Goal: Task Accomplishment & Management: Use online tool/utility

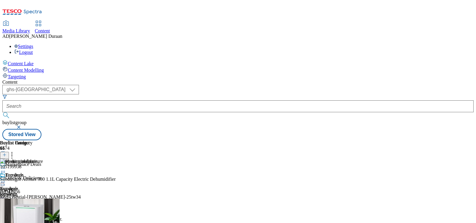
select select "ghs-[GEOGRAPHIC_DATA]"
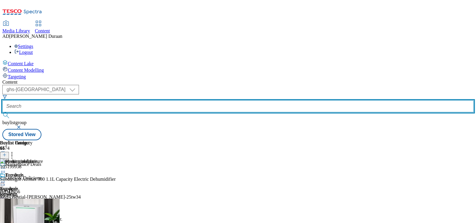
click at [138, 100] on input "text" at bounding box center [237, 106] width 471 height 12
click at [139, 100] on input "text" at bounding box center [237, 106] width 471 height 12
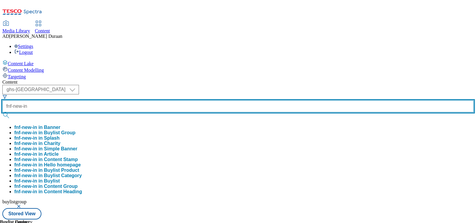
type input "fnf-new-in"
click at [2, 112] on button "submit" at bounding box center [6, 115] width 8 height 6
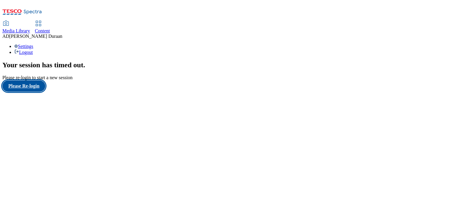
click at [21, 92] on button "Please Re-login" at bounding box center [23, 85] width 43 height 11
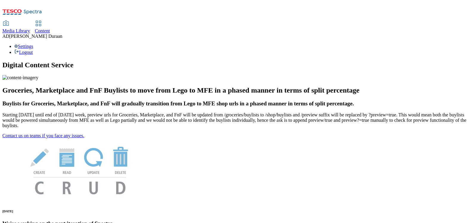
click at [50, 28] on span "Content" at bounding box center [42, 30] width 15 height 5
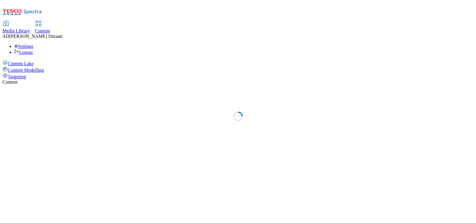
select select "ghs-uk"
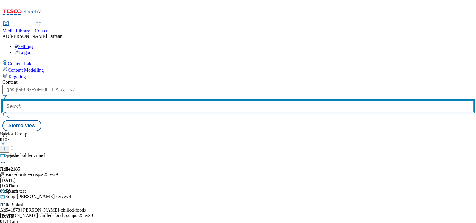
click at [151, 100] on input "text" at bounding box center [237, 106] width 471 height 12
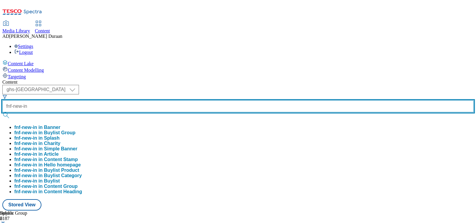
type input "fnf-new-in"
click at [2, 112] on button "submit" at bounding box center [6, 115] width 8 height 6
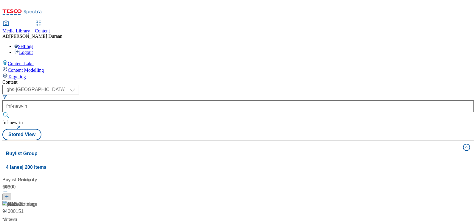
scroll to position [0, 1]
click at [77, 176] on header "Buylist Group 675" at bounding box center [39, 188] width 74 height 24
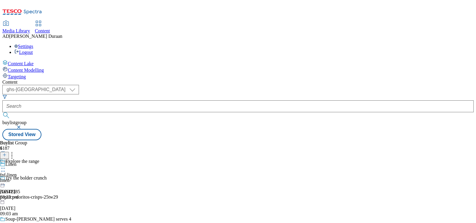
click at [39, 159] on div "Explore the range fnf-linen linen 29 Aug 2025 03:23 pm" at bounding box center [19, 179] width 39 height 41
click at [6, 179] on icon at bounding box center [3, 182] width 6 height 6
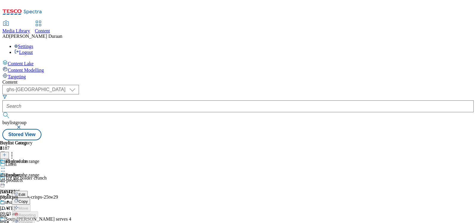
click at [28, 191] on button "Edit" at bounding box center [20, 194] width 16 height 7
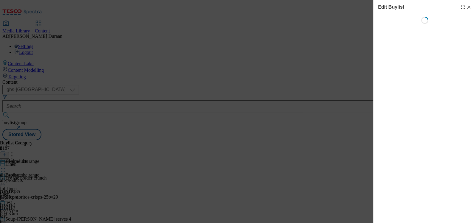
select select "evergreen"
select select "Banner"
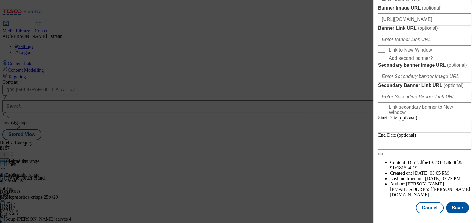
scroll to position [517, 0]
paste input "https://www.tesco.com/groceries/en-GB/shop/clothing-and-accessories/women/all"
type input "https://www.tesco.com/groceries/en-GB/shop/clothing-and-accessories/women/all"
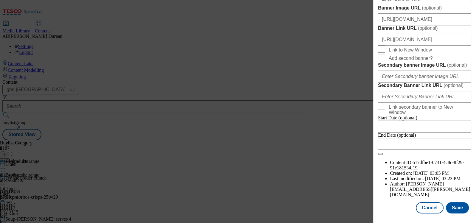
click at [457, 208] on button "Save" at bounding box center [457, 207] width 23 height 11
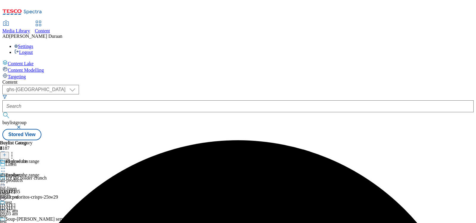
click at [6, 179] on icon at bounding box center [3, 182] width 6 height 6
click at [32, 220] on span "Preview" at bounding box center [25, 222] width 14 height 4
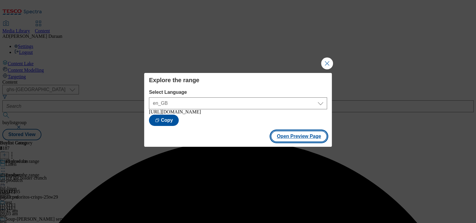
click at [299, 139] on button "Open Preview Page" at bounding box center [299, 136] width 56 height 11
click at [327, 61] on button "Close Modal" at bounding box center [327, 63] width 12 height 12
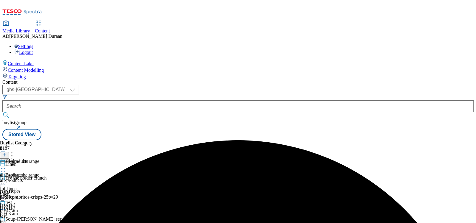
click at [6, 179] on icon at bounding box center [3, 182] width 6 height 6
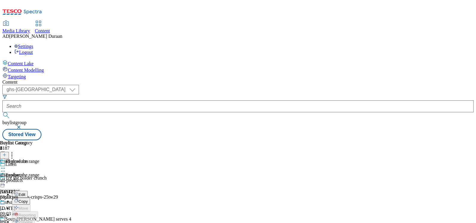
click at [7, 213] on span "test" at bounding box center [3, 215] width 7 height 5
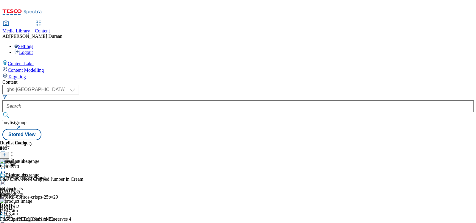
click at [6, 220] on icon at bounding box center [3, 223] width 6 height 6
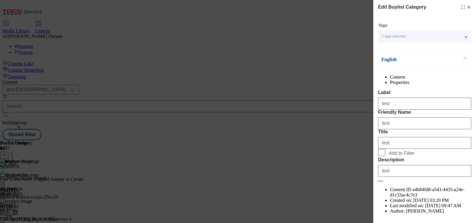
scroll to position [37, 0]
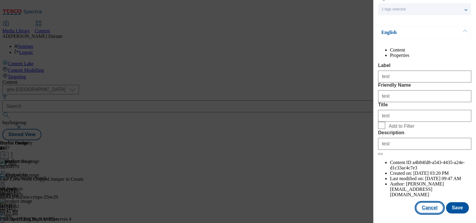
click at [429, 209] on button "Cancel" at bounding box center [429, 207] width 27 height 11
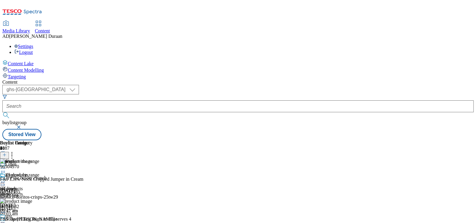
click at [6, 220] on icon at bounding box center [3, 223] width 6 height 6
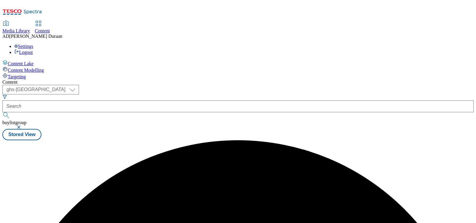
scroll to position [0, 0]
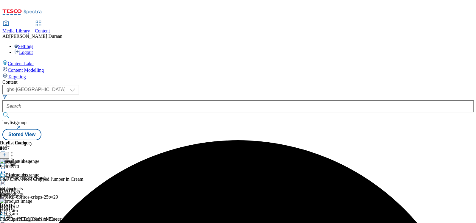
click at [6, 179] on icon at bounding box center [3, 182] width 6 height 6
drag, startPoint x: 326, startPoint y: 100, endPoint x: 320, endPoint y: 103, distance: 6.8
click at [52, 191] on div "Edit Copy Move Reporting Preview Un-preview Open Preview Url Publish Un-publish…" at bounding box center [26, 225] width 52 height 68
click at [32, 172] on div "all-products all-products all-products 9 Sept 2025 09:51 am" at bounding box center [16, 192] width 32 height 41
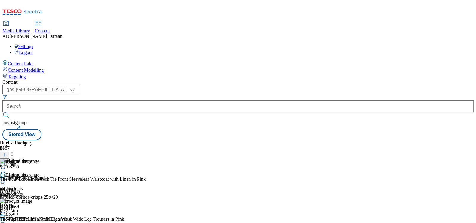
click at [6, 179] on icon at bounding box center [3, 182] width 6 height 6
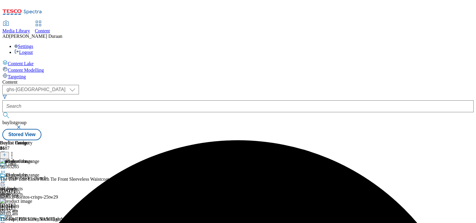
scroll to position [0, 53]
click at [32, 220] on div at bounding box center [16, 223] width 32 height 7
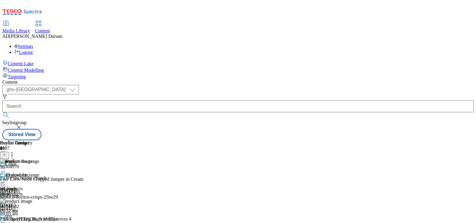
scroll to position [43, 0]
click at [6, 220] on icon at bounding box center [3, 223] width 6 height 6
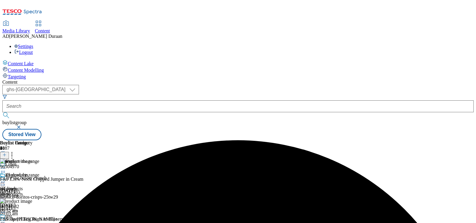
scroll to position [0, 0]
click at [6, 220] on icon at bounding box center [3, 223] width 6 height 6
drag, startPoint x: 342, startPoint y: 207, endPoint x: 349, endPoint y: 183, distance: 25.1
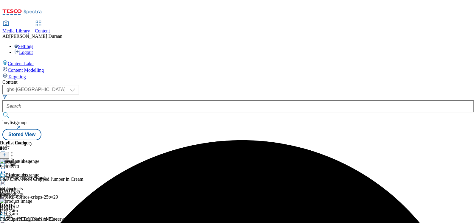
click at [6, 220] on icon at bounding box center [3, 223] width 6 height 6
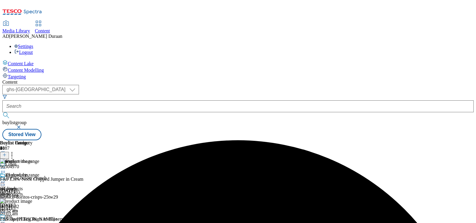
scroll to position [0, 53]
click at [6, 220] on icon at bounding box center [3, 223] width 6 height 6
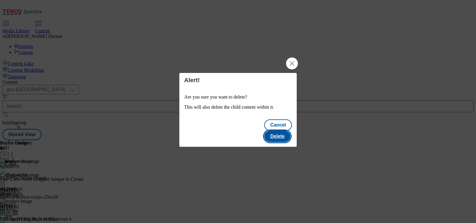
click at [280, 133] on button "Delete" at bounding box center [277, 136] width 26 height 11
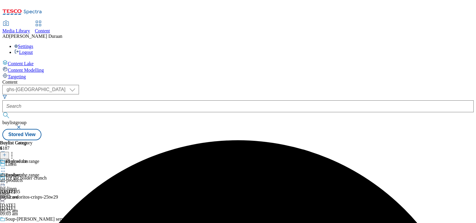
click at [32, 159] on div "all-products" at bounding box center [16, 166] width 32 height 14
click at [6, 179] on icon at bounding box center [3, 182] width 6 height 6
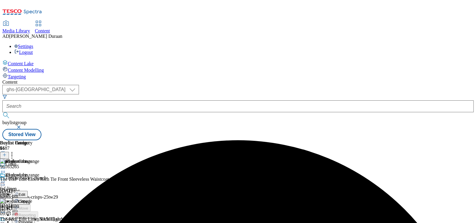
click at [32, 220] on span "Preview" at bounding box center [25, 222] width 14 height 4
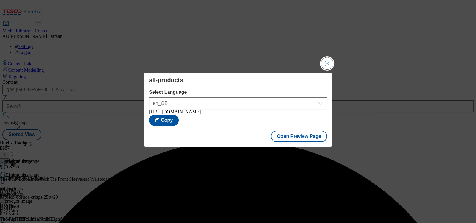
click at [326, 62] on button "Close Modal" at bounding box center [327, 63] width 12 height 12
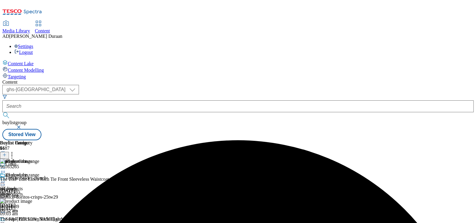
click at [6, 179] on icon at bounding box center [3, 182] width 6 height 6
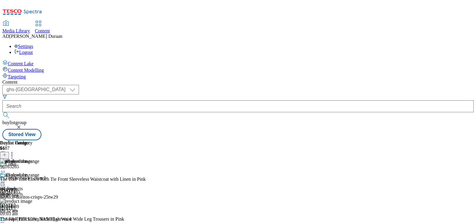
scroll to position [2, 0]
click at [6, 179] on icon at bounding box center [3, 182] width 6 height 6
click at [28, 191] on button "Edit" at bounding box center [20, 194] width 16 height 7
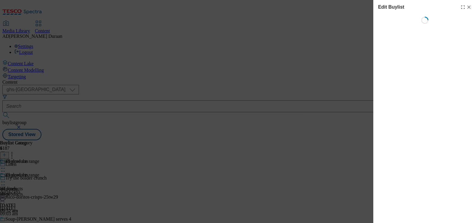
select select "evergreen"
select select "Banner"
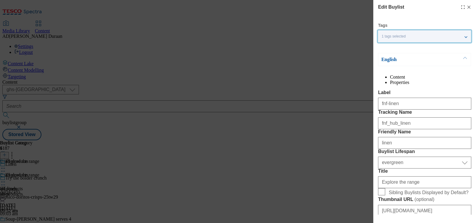
click at [465, 37] on div "1 tags selected" at bounding box center [424, 36] width 93 height 12
click at [453, 60] on div "English" at bounding box center [424, 59] width 93 height 13
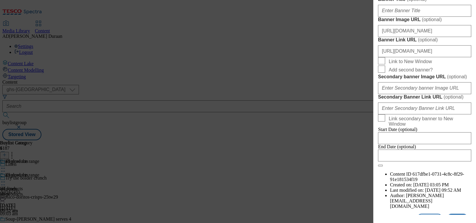
scroll to position [638, 0]
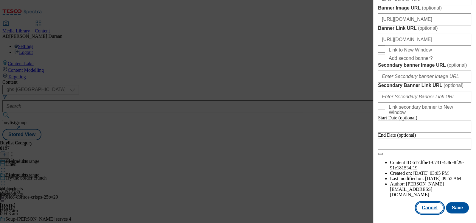
click at [427, 207] on button "Cancel" at bounding box center [429, 207] width 27 height 11
select select "evergreen"
select select "Banner"
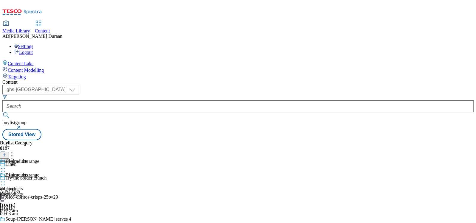
scroll to position [505, 0]
click at [6, 179] on icon at bounding box center [3, 182] width 6 height 6
click at [28, 191] on button "Edit" at bounding box center [20, 194] width 16 height 7
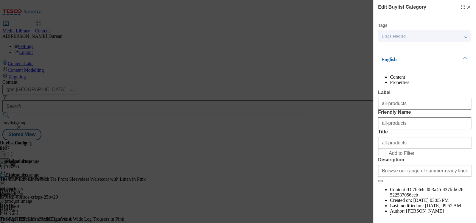
click at [463, 37] on div "1 tags selected" at bounding box center [424, 36] width 93 height 12
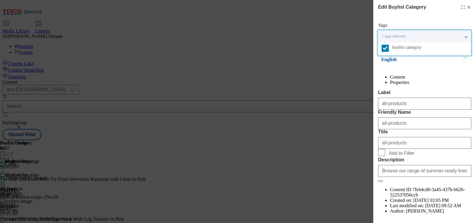
click at [464, 36] on div "1 tags selected" at bounding box center [424, 36] width 93 height 12
click at [443, 57] on p "English" at bounding box center [412, 60] width 63 height 6
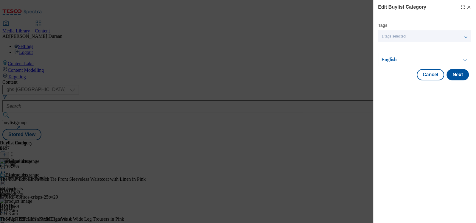
click at [467, 60] on button "Modal" at bounding box center [464, 59] width 11 height 13
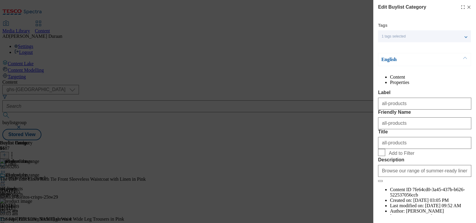
drag, startPoint x: 468, startPoint y: 7, endPoint x: 430, endPoint y: 17, distance: 39.5
click at [468, 7] on line "Modal" at bounding box center [468, 7] width 3 height 3
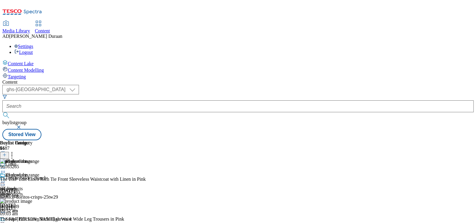
click at [6, 168] on icon at bounding box center [3, 171] width 6 height 6
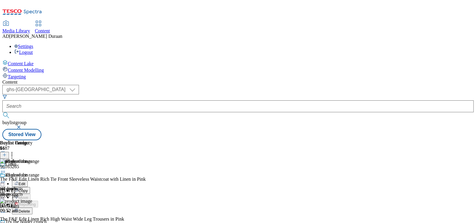
click at [28, 180] on button "Edit" at bounding box center [20, 183] width 16 height 7
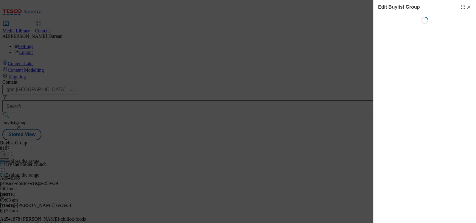
select select "fandf"
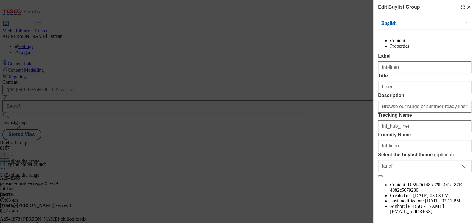
scroll to position [44, 0]
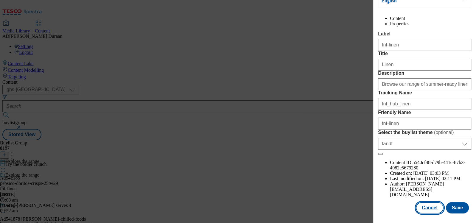
click at [431, 207] on button "Cancel" at bounding box center [429, 207] width 27 height 11
select select "fandf"
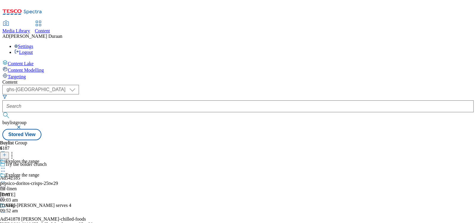
scroll to position [0, 0]
click at [39, 172] on div "Explore the range fnf-linen linen 9 Sept 2025 09:52 am" at bounding box center [19, 192] width 39 height 41
click at [32, 178] on div "all-products" at bounding box center [16, 180] width 32 height 5
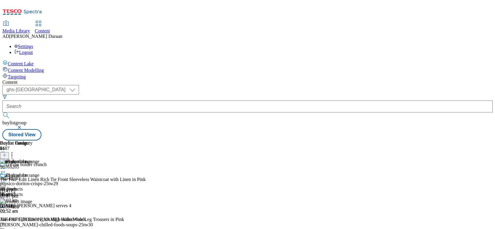
scroll to position [0, 34]
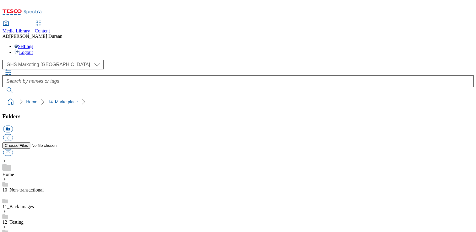
select select "flare-ghs-mktg"
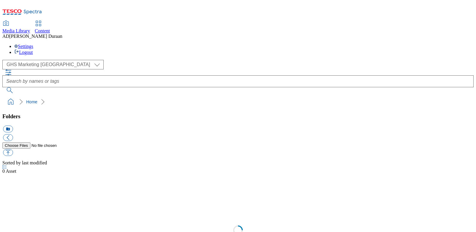
select select "flare-ghs-mktg"
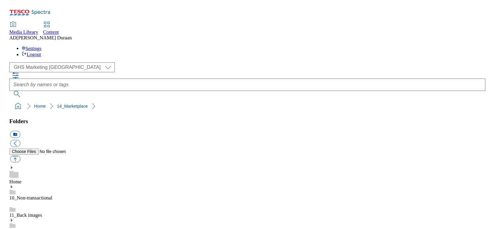
scroll to position [1, 0]
